Goal: Task Accomplishment & Management: Complete application form

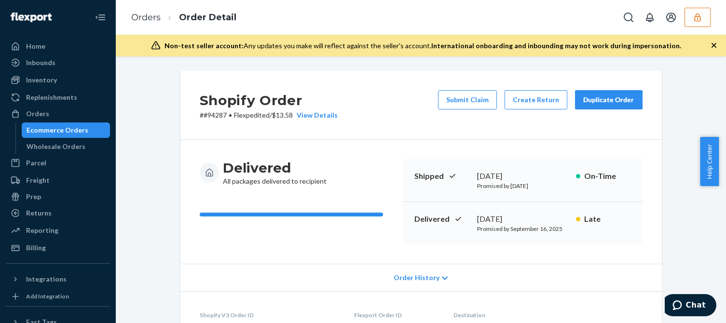
click at [387, 132] on div "Shopify Order # #94287 • Flexpedited / $13.58 View Details Submit Claim Create …" at bounding box center [420, 105] width 481 height 69
click at [697, 22] on button "button" at bounding box center [697, 17] width 26 height 19
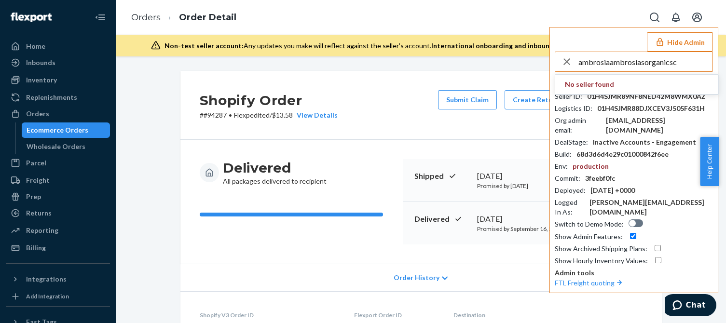
click at [693, 64] on input "ambrosiaambrosiasorganicsc" at bounding box center [645, 61] width 134 height 19
click at [693, 62] on input "ambrosiaambrosiasorganicsc" at bounding box center [645, 61] width 134 height 19
click at [692, 64] on input "ambrosiaambrosiasorganicsc" at bounding box center [645, 61] width 134 height 19
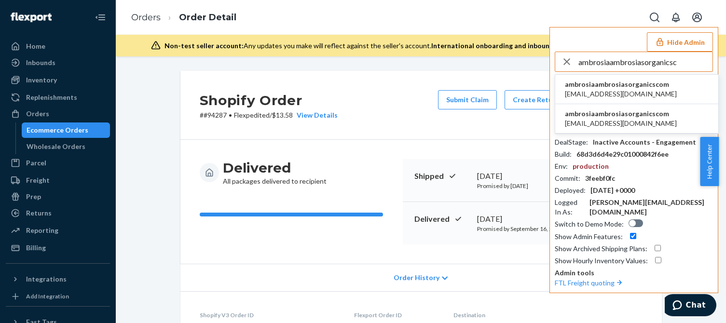
click at [674, 60] on input "ambrosiaambrosiasorganicsc" at bounding box center [645, 61] width 134 height 19
type input "ambrosiaambrosiasorganicsc"
click at [598, 88] on span "ambrosiaambrosiasorganicscom" at bounding box center [621, 85] width 112 height 10
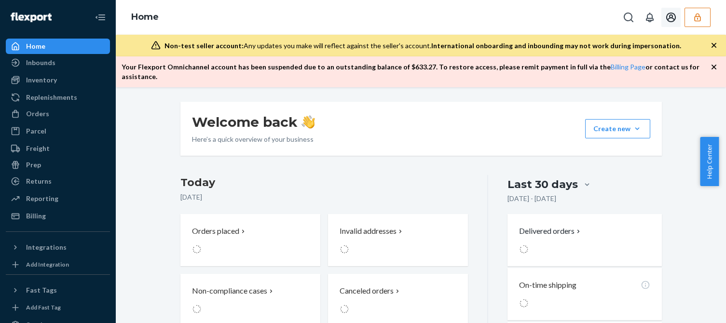
click at [700, 16] on icon "button" at bounding box center [698, 18] width 10 height 10
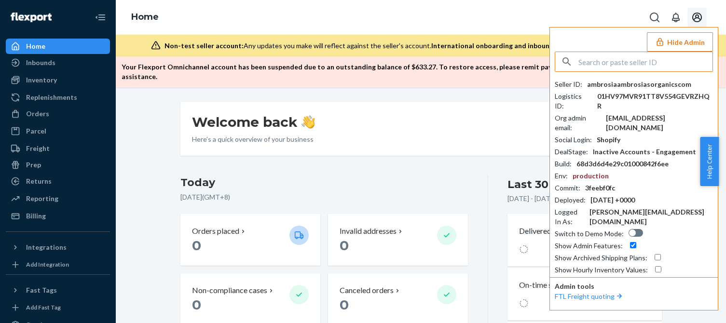
click at [638, 86] on div "ambrosiaambrosiasorganicscom" at bounding box center [639, 85] width 104 height 10
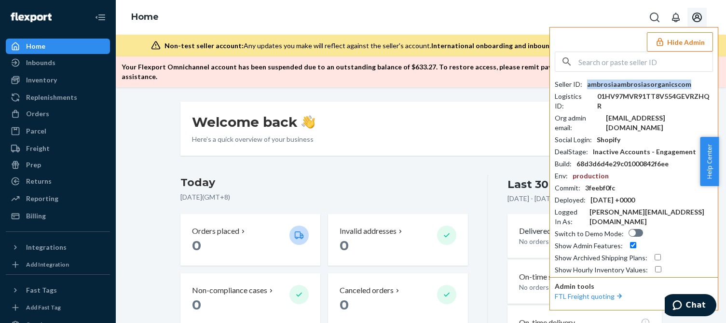
drag, startPoint x: 600, startPoint y: 67, endPoint x: 607, endPoint y: 66, distance: 6.3
click at [602, 66] on input "text" at bounding box center [645, 61] width 134 height 19
paste input "rcapodicitaosfootwearcom"
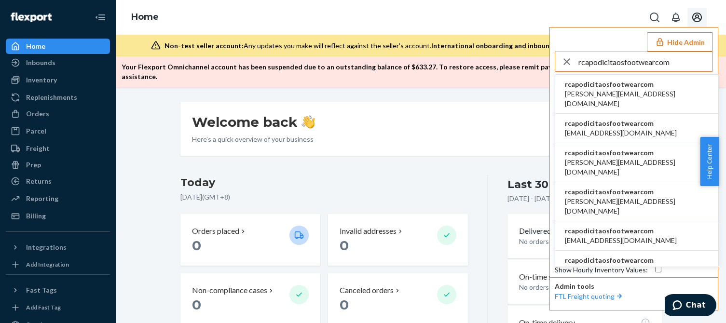
type input "rcapodicitaosfootwearcom"
click at [600, 94] on span "a.candia@aventus.com" at bounding box center [637, 98] width 144 height 19
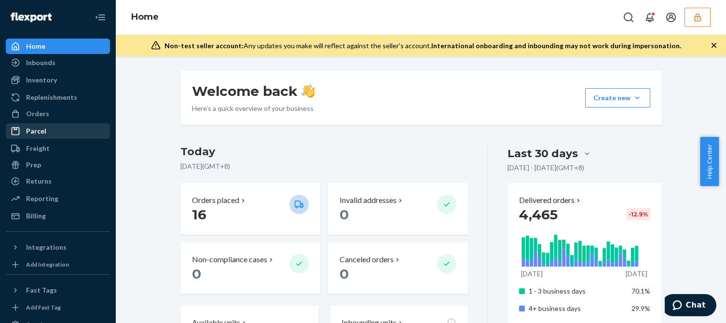
click at [72, 118] on div "Orders" at bounding box center [58, 114] width 102 height 14
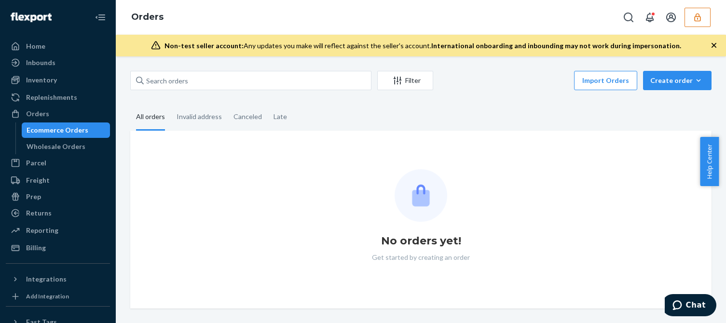
click at [496, 100] on div "Filter Import Orders Create order Ecommerce order Removal order All orders Inva…" at bounding box center [421, 190] width 596 height 238
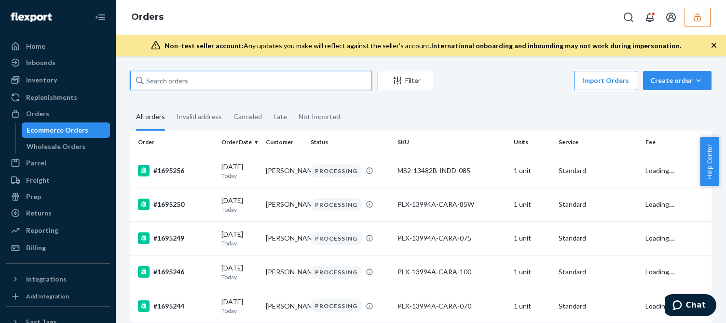
click at [202, 75] on input "text" at bounding box center [250, 80] width 241 height 19
paste input "1690293"
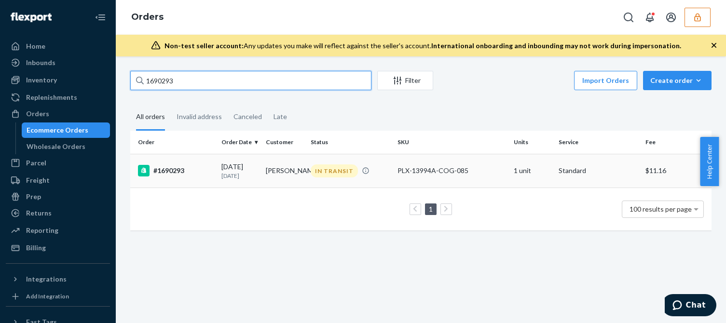
type input "1690293"
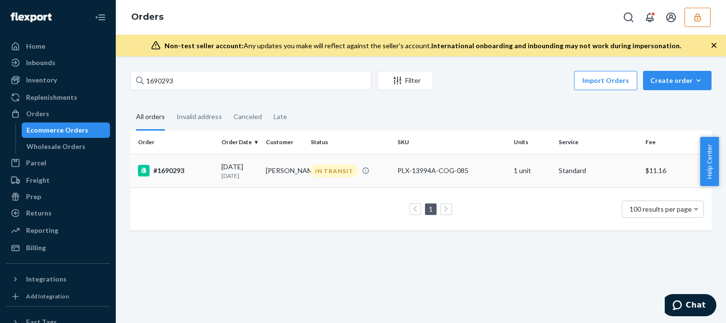
click at [269, 166] on td "Catherine King" at bounding box center [284, 171] width 44 height 34
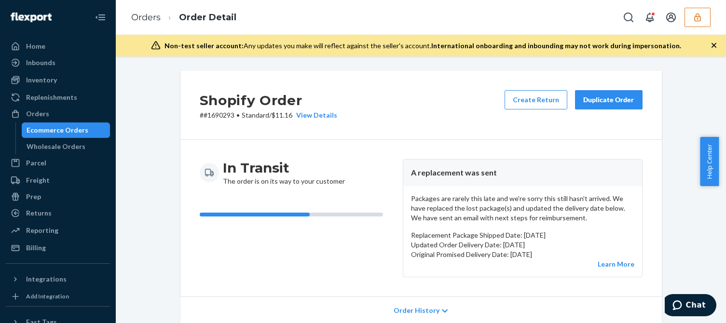
click at [488, 220] on p "Packages are rarely this late and we're sorry this still hasn't arrived. We hav…" at bounding box center [522, 208] width 223 height 29
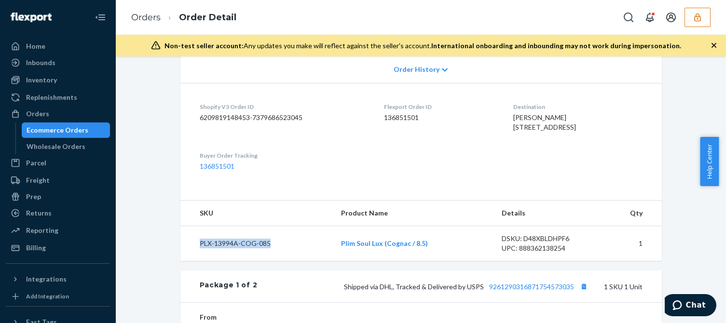
drag, startPoint x: 272, startPoint y: 264, endPoint x: 196, endPoint y: 264, distance: 75.7
click at [196, 261] on td "PLX-13994A-COG-085" at bounding box center [256, 243] width 153 height 35
copy td "PLX-13994A-COG-085"
click at [49, 250] on div "Billing" at bounding box center [58, 248] width 102 height 14
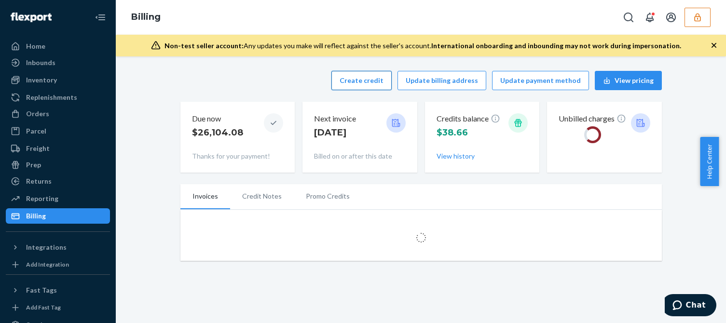
click at [329, 87] on div "Create credit Update billing address Update payment method View pricing" at bounding box center [420, 80] width 481 height 19
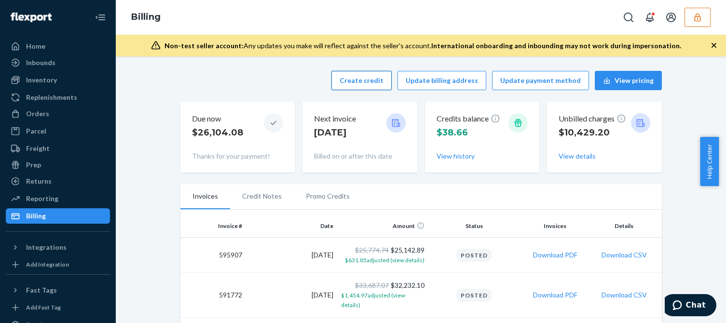
click at [379, 82] on button "Create credit" at bounding box center [361, 80] width 60 height 19
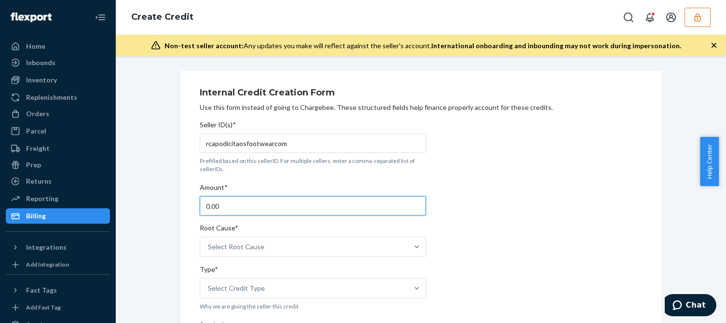
click at [233, 206] on input "0.00" at bounding box center [313, 205] width 226 height 19
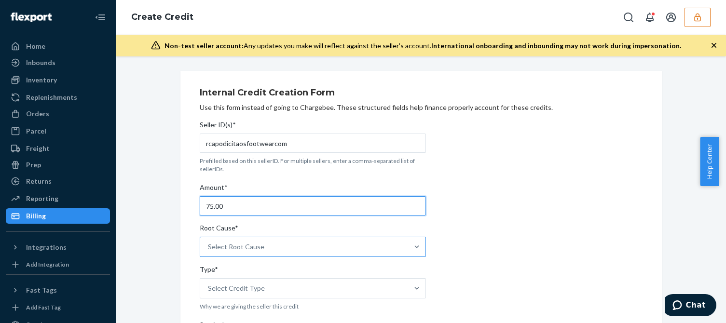
type input "75.00"
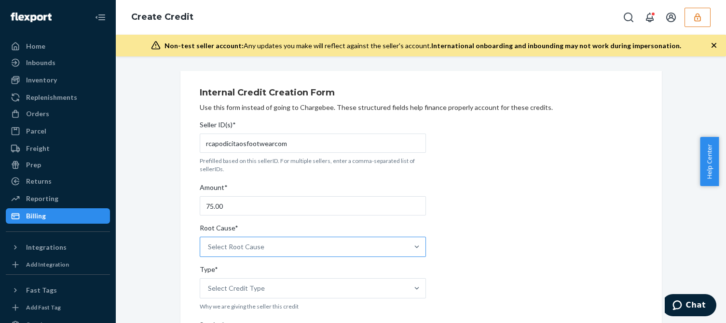
click at [300, 241] on div "Select Root Cause" at bounding box center [304, 246] width 208 height 19
click at [209, 242] on input "Root Cause* Select Root Cause" at bounding box center [208, 247] width 1 height 10
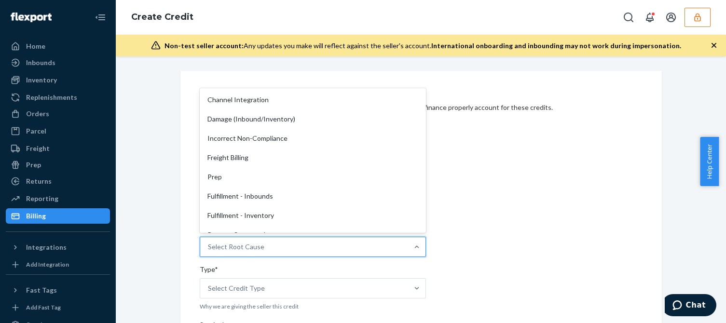
scroll to position [145, 0]
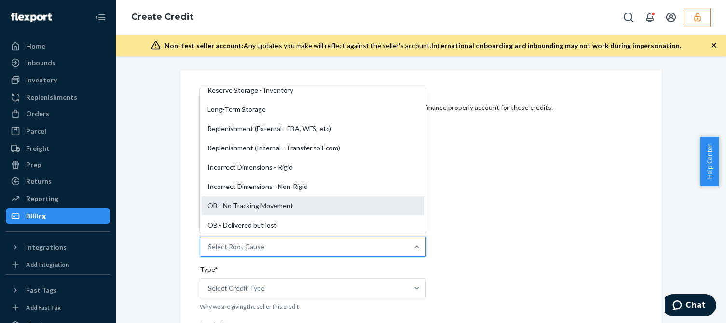
click at [272, 205] on div "OB - No Tracking Movement" at bounding box center [313, 205] width 222 height 19
click at [209, 242] on input "Root Cause* option OB - No Tracking Movement focused, 14 of 29. 29 results avai…" at bounding box center [208, 247] width 1 height 10
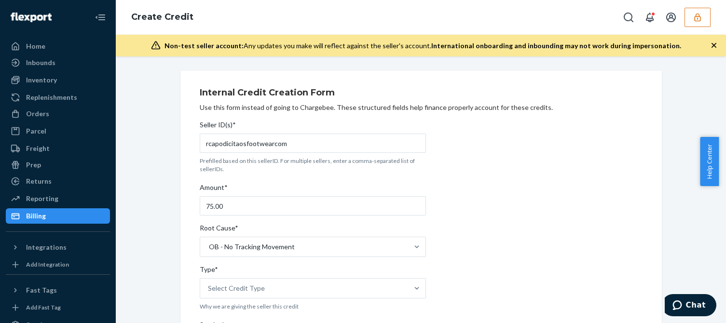
drag, startPoint x: 609, startPoint y: 239, endPoint x: 382, endPoint y: 260, distance: 228.2
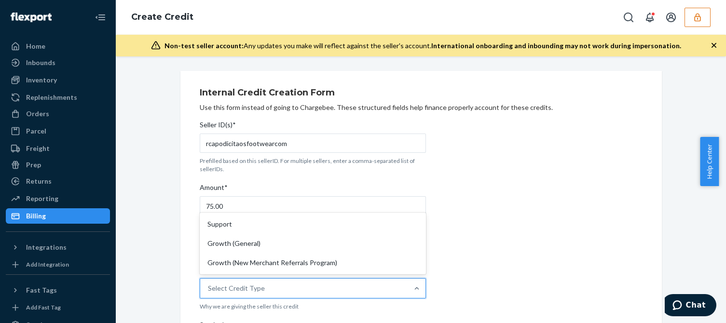
click at [247, 293] on div "Select Credit Type" at bounding box center [236, 289] width 57 height 10
click at [209, 293] on input "Type* option Support focused, 1 of 3. 3 results available. Use Up and Down to c…" at bounding box center [208, 289] width 1 height 10
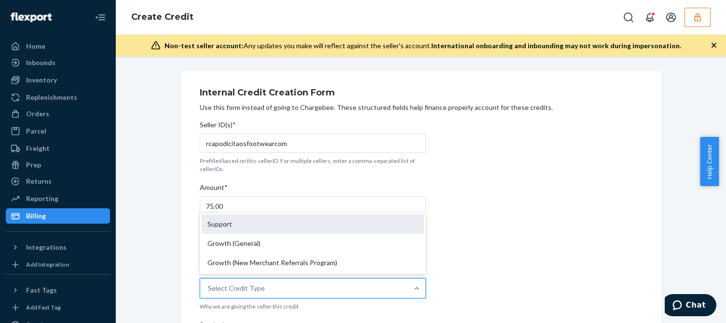
click at [248, 227] on div "Support" at bounding box center [313, 224] width 222 height 19
click at [209, 284] on input "Type* option Support focused, 1 of 3. 3 results available. Use Up and Down to c…" at bounding box center [208, 289] width 1 height 10
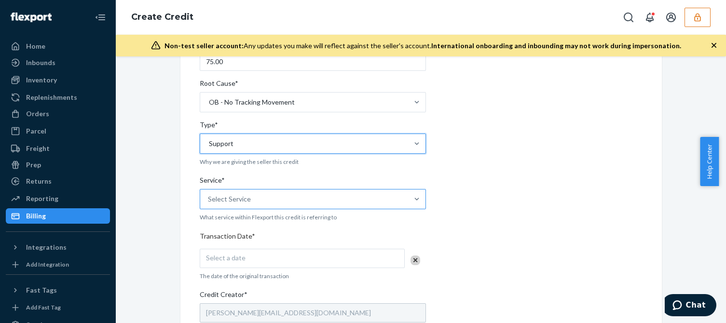
click at [257, 197] on div "Select Service" at bounding box center [304, 199] width 208 height 19
click at [209, 197] on input "Service* Select Service" at bounding box center [208, 199] width 1 height 10
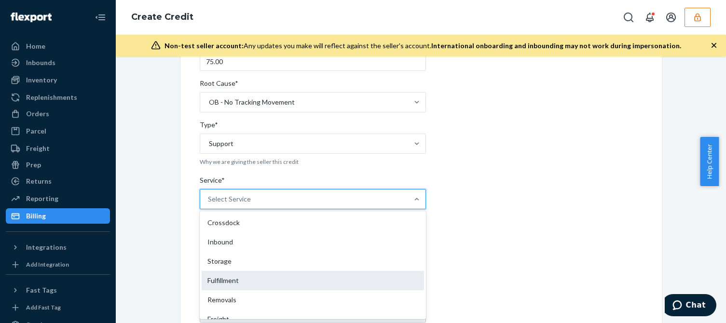
click at [219, 280] on div "Fulfillment" at bounding box center [313, 280] width 222 height 19
click at [209, 204] on input "Service* option Fulfillment focused, 4 of 10. 10 results available. Use Up and …" at bounding box center [208, 199] width 1 height 10
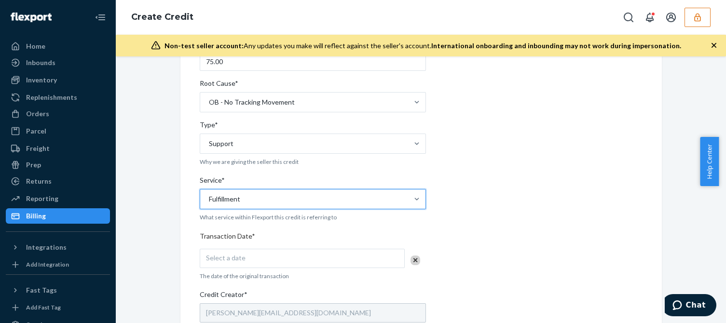
click at [155, 298] on div "Internal Credit Creation Form Use this form instead of going to Chargebee. Thes…" at bounding box center [421, 234] width 596 height 616
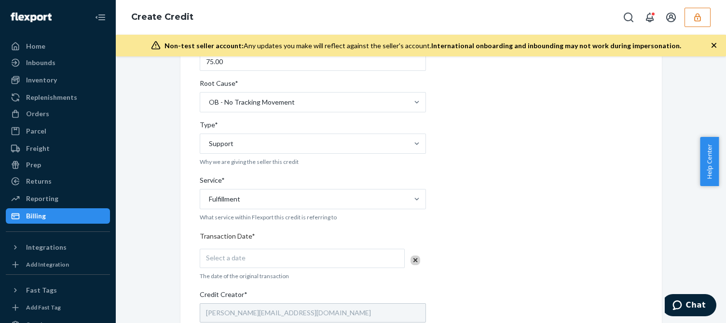
click at [254, 268] on div "Seller ID(s)* rcapodicitaosfootwearcom Prefilled based on this sellerID. For mu…" at bounding box center [313, 251] width 226 height 559
click at [287, 259] on div "Select a date" at bounding box center [302, 258] width 205 height 19
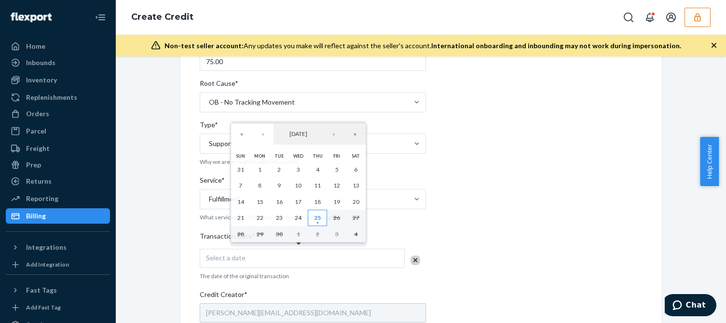
click at [318, 212] on button "25" at bounding box center [317, 218] width 19 height 16
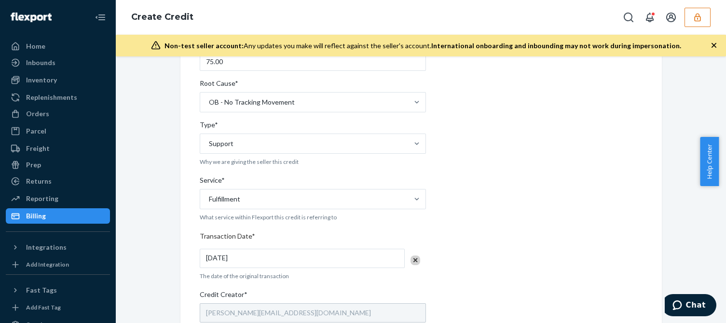
scroll to position [338, 0]
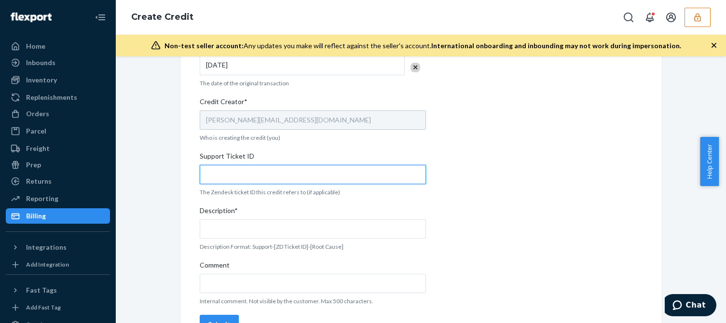
click at [242, 170] on input "Support Ticket ID" at bounding box center [313, 174] width 226 height 19
paste input "824703"
type input "824703"
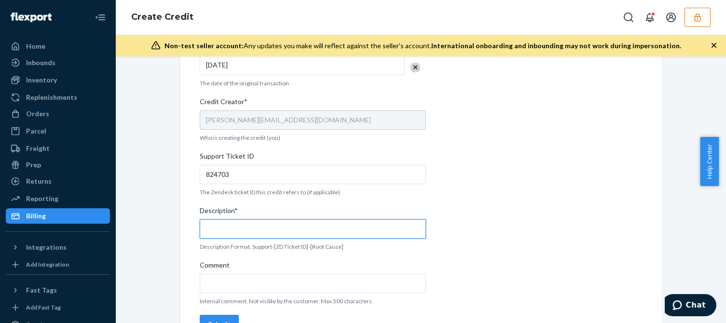
click at [224, 219] on input "Description*" at bounding box center [313, 228] width 226 height 19
paste input "824703"
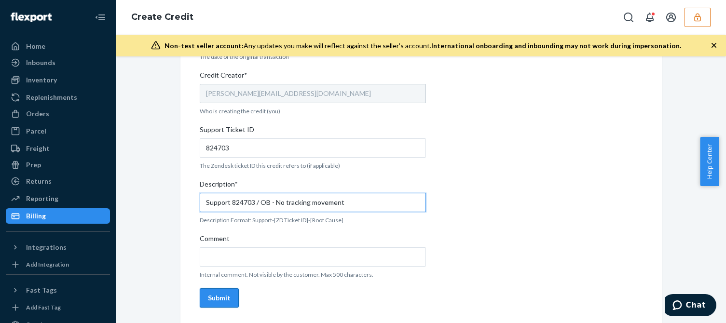
type input "Support 824703 / OB - No tracking movement"
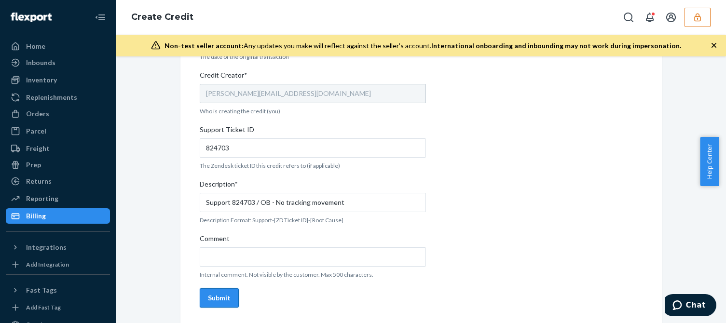
click at [226, 296] on button "Submit" at bounding box center [219, 297] width 39 height 19
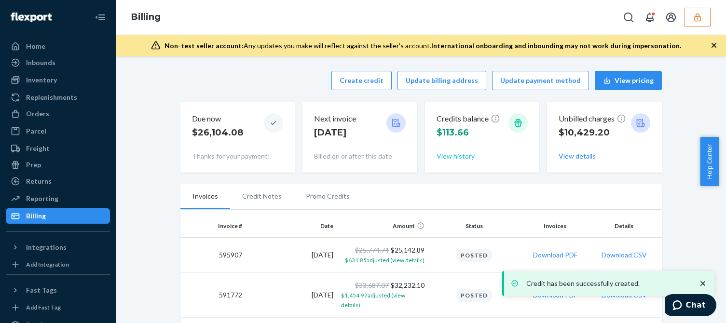
click at [457, 155] on button "View history" at bounding box center [456, 156] width 38 height 10
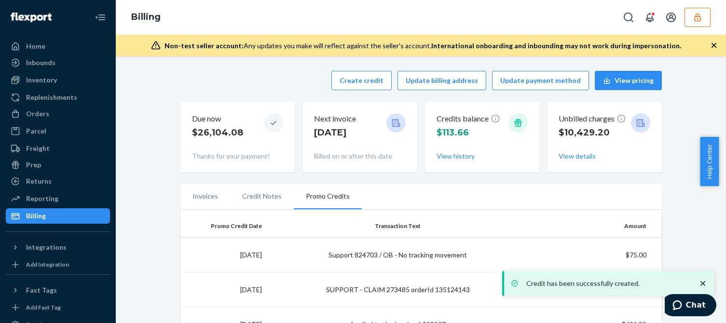
scroll to position [96, 0]
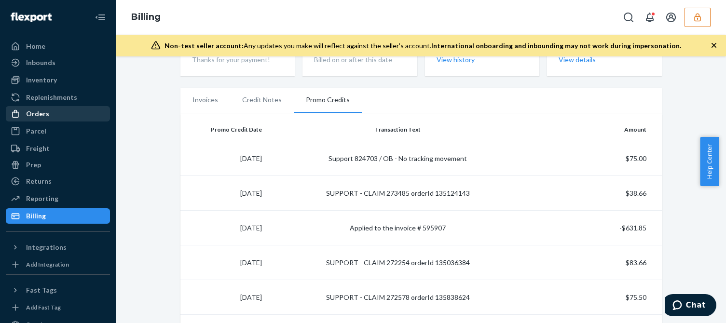
click at [29, 111] on div "Orders" at bounding box center [37, 114] width 23 height 10
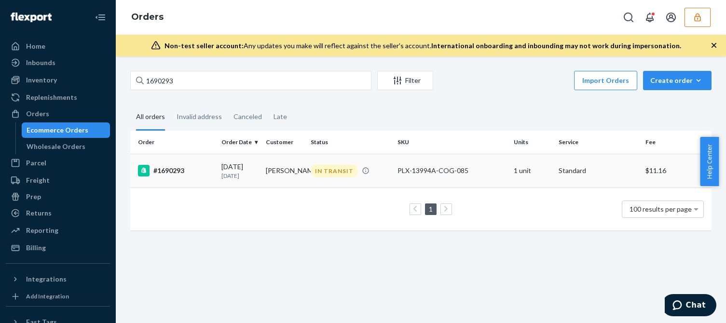
click at [239, 177] on p "8 days ago" at bounding box center [239, 176] width 37 height 8
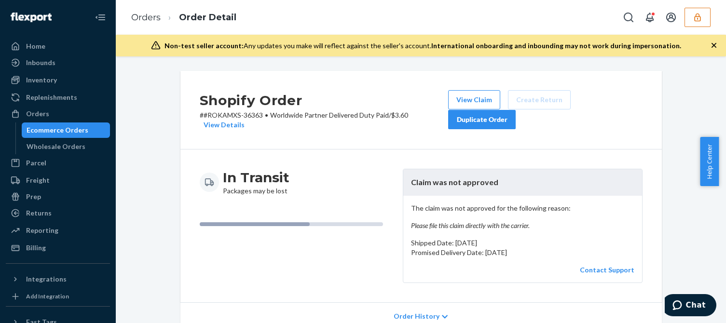
click at [505, 220] on p "The claim was not approved for the following reason: Please file this claim dir…" at bounding box center [522, 217] width 223 height 27
click at [515, 232] on div "The claim was not approved for the following reason: Please file this claim dir…" at bounding box center [522, 239] width 239 height 87
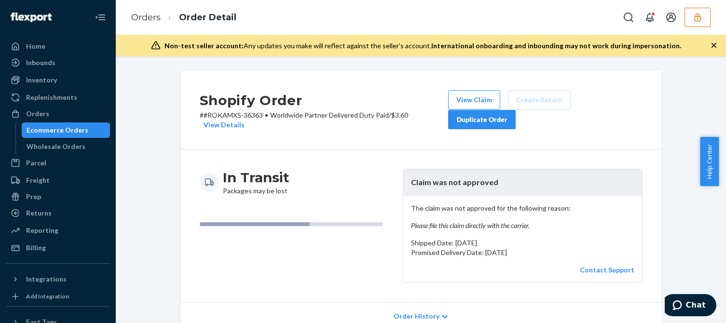
click at [520, 225] on em "Please file this claim directly with the carrier." at bounding box center [522, 226] width 223 height 10
drag, startPoint x: 532, startPoint y: 223, endPoint x: 322, endPoint y: 212, distance: 210.1
click at [337, 218] on div "In Transit Packages may be lost Claim was not approved The claim was not approv…" at bounding box center [421, 226] width 443 height 114
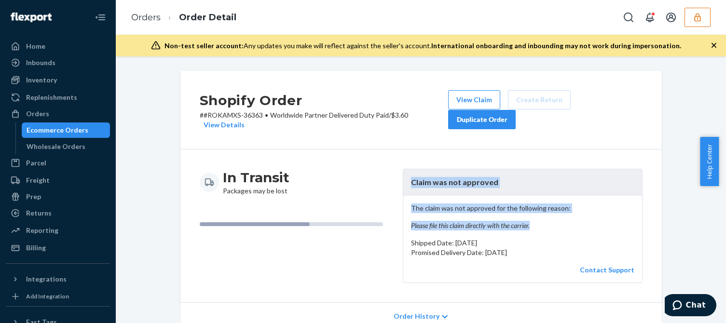
click at [408, 154] on div "In Transit Packages may be lost Claim was not approved The claim was not approv…" at bounding box center [420, 226] width 481 height 153
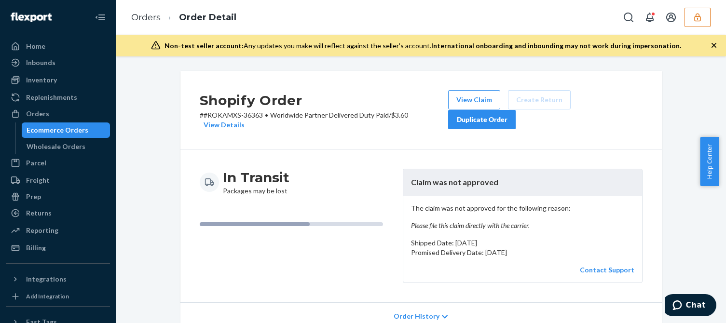
click at [469, 232] on div "The claim was not approved for the following reason: Please file this claim dir…" at bounding box center [522, 239] width 239 height 87
click at [465, 95] on button "View Claim" at bounding box center [474, 99] width 52 height 19
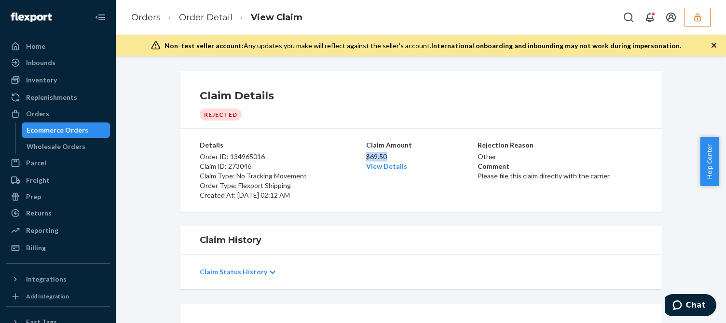
drag, startPoint x: 390, startPoint y: 158, endPoint x: 363, endPoint y: 160, distance: 26.6
click at [366, 160] on p "$69.50" at bounding box center [421, 157] width 110 height 10
copy p "$69.50"
click at [701, 25] on button "button" at bounding box center [697, 17] width 26 height 19
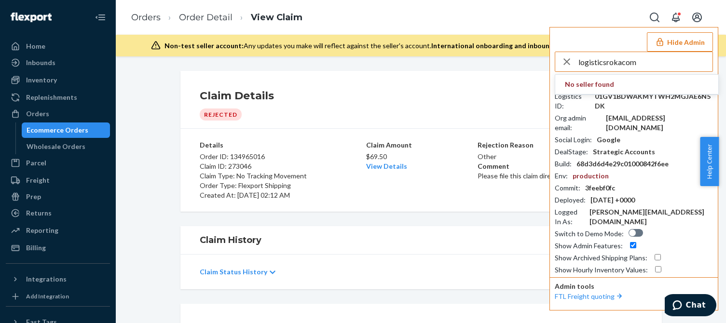
click at [654, 58] on input "logisticsrokacom" at bounding box center [645, 61] width 134 height 19
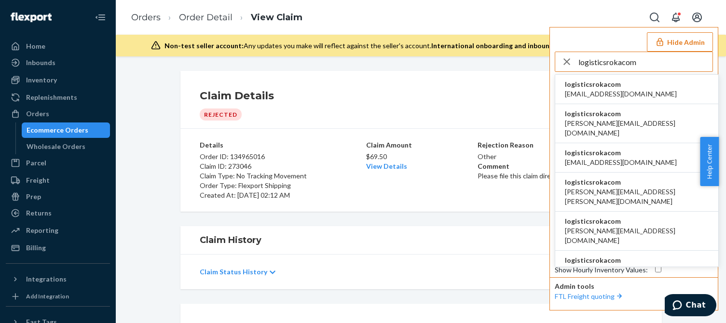
type input "logisticsrokacom"
click at [600, 82] on span "logisticsrokacom" at bounding box center [621, 85] width 112 height 10
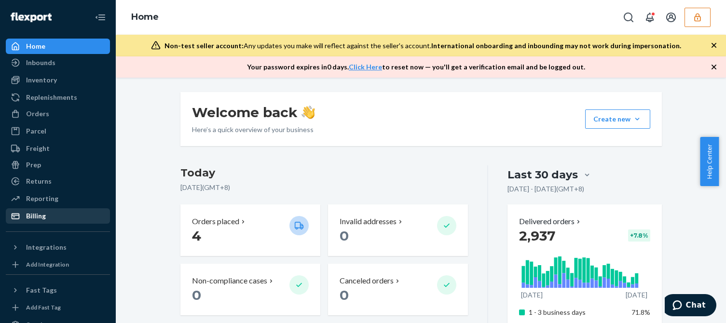
click at [54, 211] on div "Billing" at bounding box center [58, 216] width 102 height 14
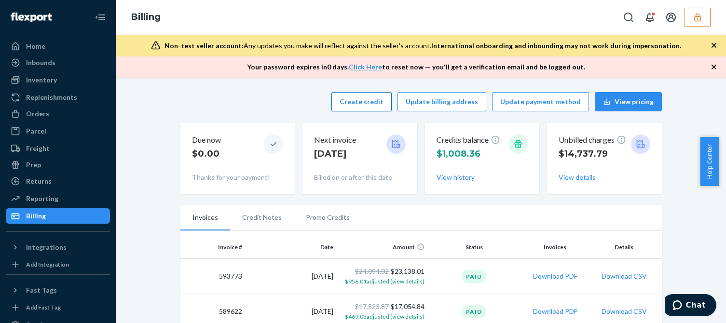
click at [359, 104] on button "Create credit" at bounding box center [361, 101] width 60 height 19
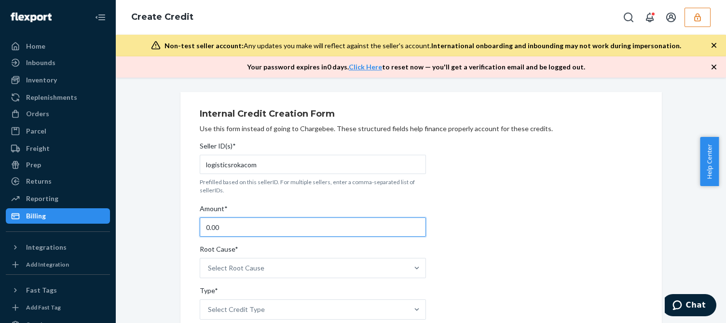
click at [239, 224] on input "0.00" at bounding box center [313, 227] width 226 height 19
type input "69.50"
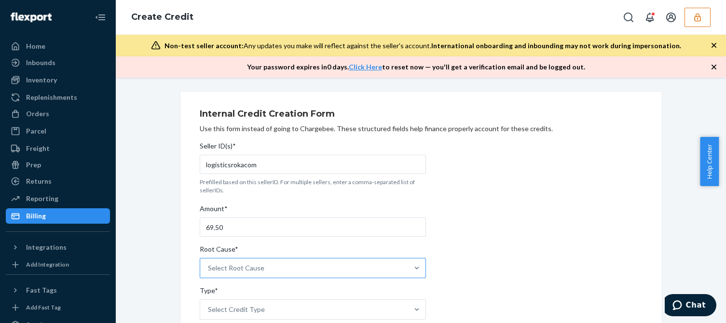
click at [225, 278] on div "Select Root Cause" at bounding box center [304, 268] width 208 height 19
click at [209, 273] on input "Root Cause* Select Root Cause" at bounding box center [208, 268] width 1 height 10
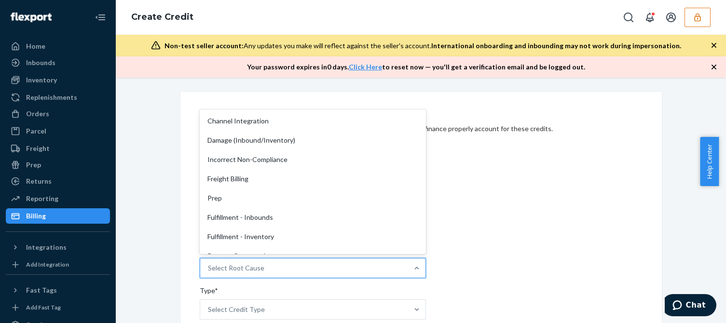
scroll to position [145, 0]
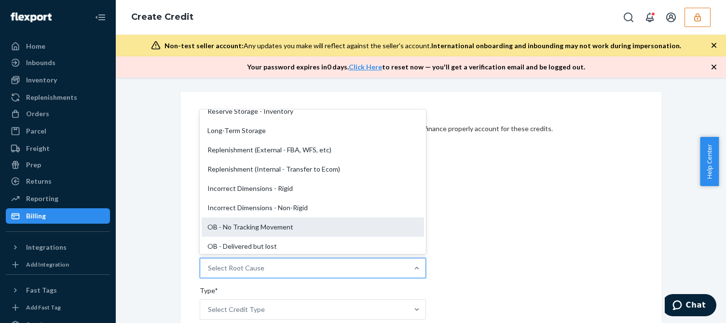
click at [238, 220] on div "OB - No Tracking Movement" at bounding box center [313, 227] width 222 height 19
click at [209, 263] on input "Root Cause* option OB - No Tracking Movement focused, 14 of 29. 29 results avai…" at bounding box center [208, 268] width 1 height 10
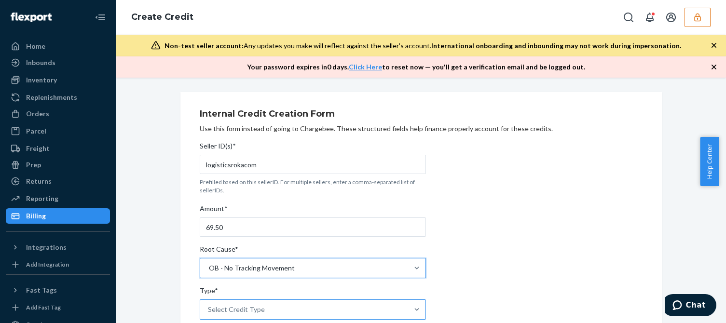
scroll to position [96, 0]
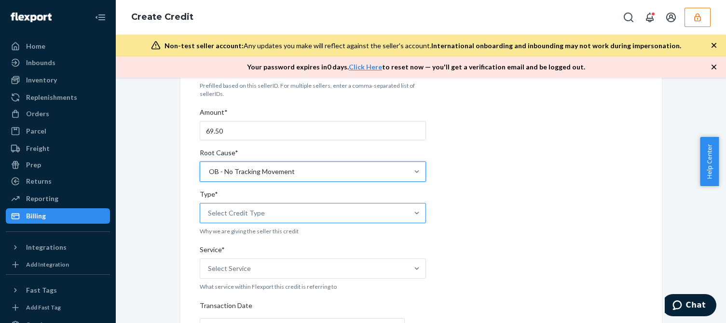
click at [249, 212] on div "Select Credit Type" at bounding box center [236, 213] width 57 height 10
click at [209, 212] on input "Type* Select Credit Type" at bounding box center [208, 213] width 1 height 10
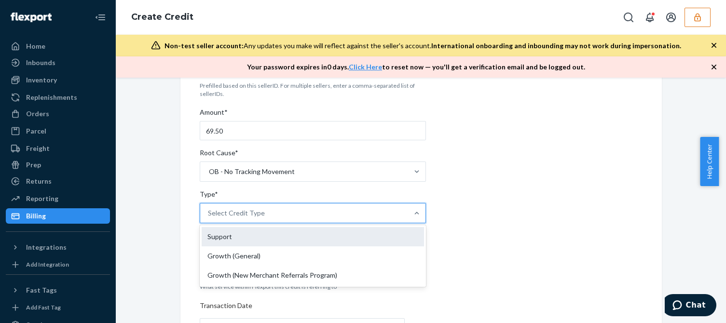
click at [231, 243] on div "Support" at bounding box center [313, 236] width 222 height 19
click at [209, 218] on input "Type* option Support focused, 1 of 3. 3 results available. Use Up and Down to c…" at bounding box center [208, 213] width 1 height 10
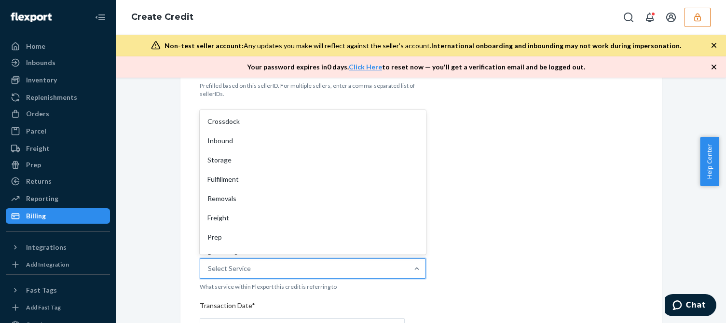
click at [238, 262] on div "Select Service" at bounding box center [304, 268] width 208 height 19
click at [209, 264] on input "Service* option Crossdock focused, 1 of 10. 10 results available. Use Up and Do…" at bounding box center [208, 269] width 1 height 10
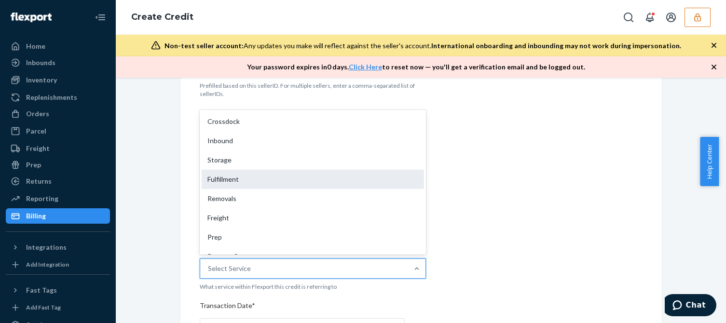
click at [230, 179] on div "Fulfillment" at bounding box center [313, 179] width 222 height 19
click at [209, 264] on input "Service* option Fulfillment focused, 4 of 10. 10 results available. Use Up and …" at bounding box center [208, 269] width 1 height 10
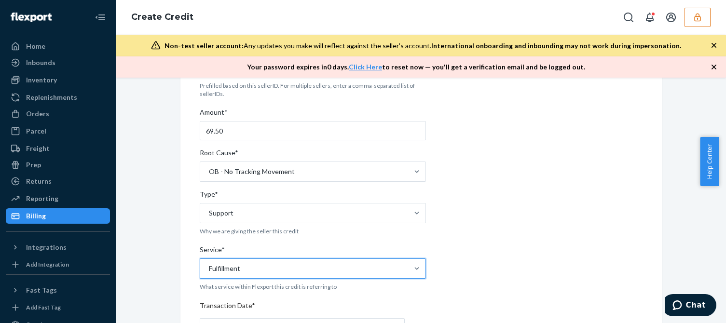
scroll to position [289, 0]
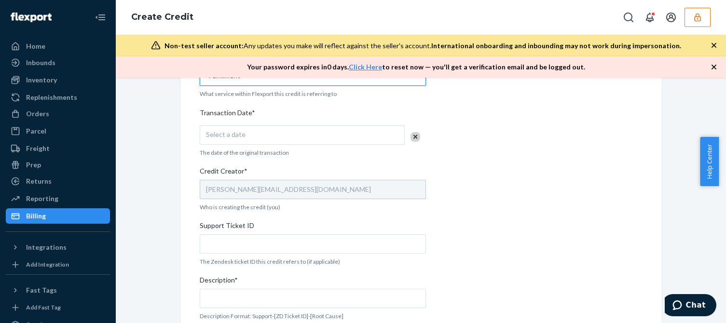
click at [270, 142] on div "Select a date" at bounding box center [302, 134] width 205 height 19
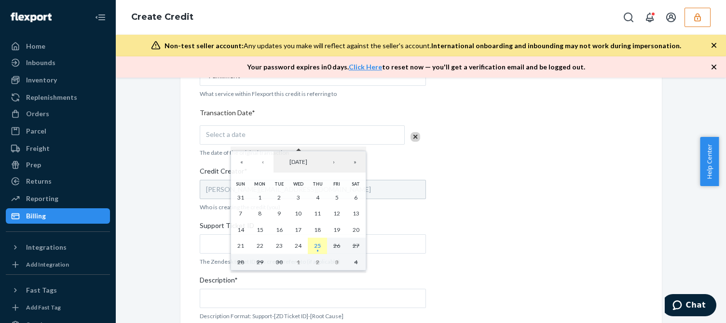
click at [317, 246] on abbr "25" at bounding box center [317, 245] width 7 height 7
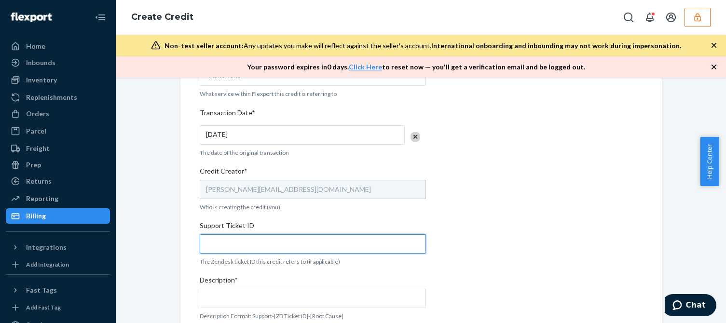
click at [248, 243] on input "Support Ticket ID" at bounding box center [313, 243] width 226 height 19
paste input "823586"
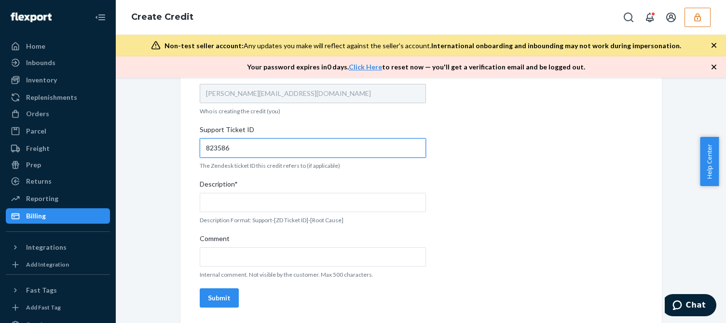
type input "823586"
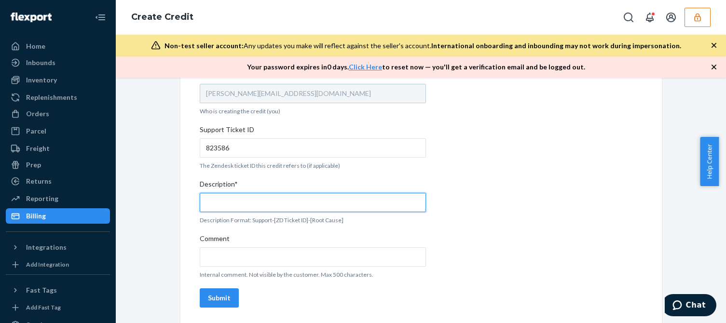
click at [258, 194] on input "Description*" at bounding box center [313, 202] width 226 height 19
paste input "823586"
type input "Support 823586 / OB - No tracking movement"
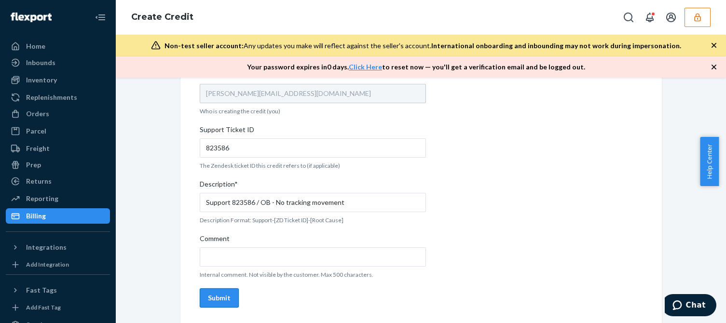
click at [232, 298] on button "Submit" at bounding box center [219, 297] width 39 height 19
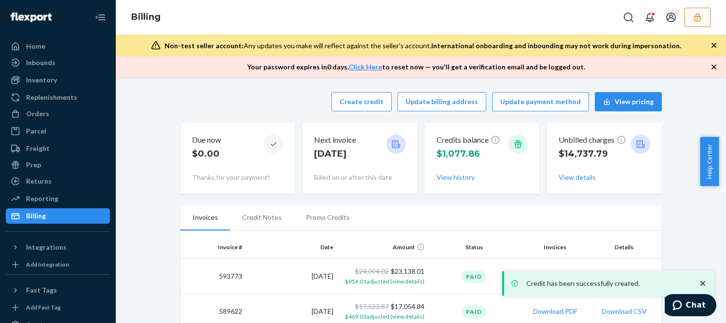
click at [446, 184] on div "Credits balance $1,077.86 View history" at bounding box center [483, 158] width 92 height 55
click at [453, 180] on button "View history" at bounding box center [456, 178] width 38 height 10
